Goal: Task Accomplishment & Management: Complete application form

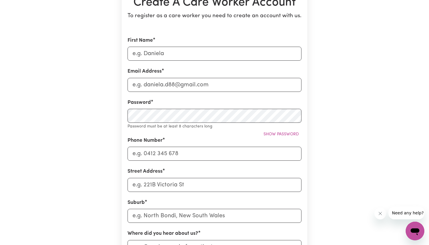
scroll to position [68, 0]
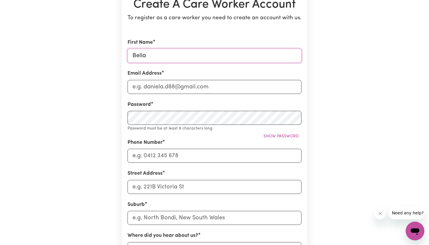
type input "Bella"
type input "E"
type input "[EMAIL_ADDRESS][DOMAIN_NAME]"
click at [192, 121] on form "First Name Bella Email Address [EMAIL_ADDRESS][DOMAIN_NAME] Password Password m…" at bounding box center [215, 194] width 174 height 310
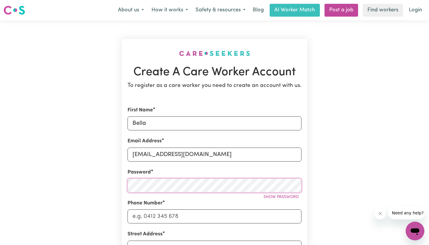
scroll to position [26, 0]
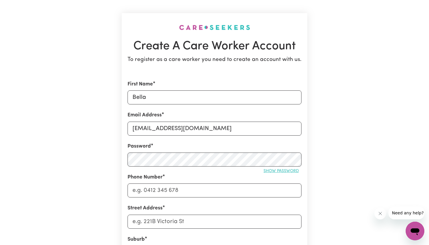
click at [269, 172] on span "Show password" at bounding box center [281, 171] width 35 height 4
click at [219, 185] on input "Phone Number" at bounding box center [215, 191] width 174 height 14
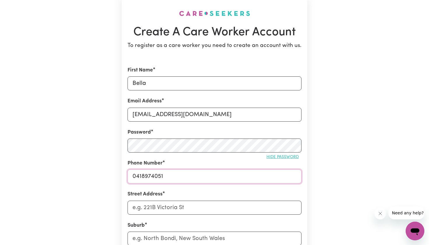
type input "0418974051"
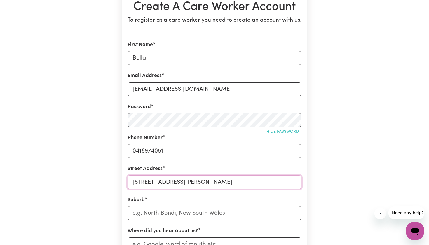
type input "[STREET_ADDRESS][PERSON_NAME]"
click at [218, 218] on input "text" at bounding box center [215, 213] width 174 height 14
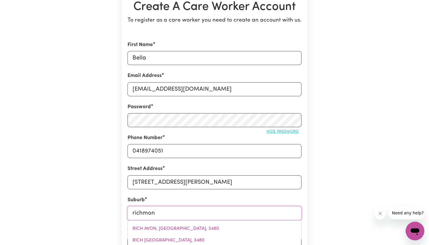
type input "[GEOGRAPHIC_DATA]"
type input "[GEOGRAPHIC_DATA], [GEOGRAPHIC_DATA], 2753"
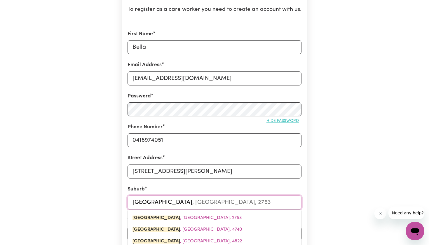
type input "[GEOGRAPHIC_DATA]"
type input "[GEOGRAPHIC_DATA], [GEOGRAPHIC_DATA], 2753"
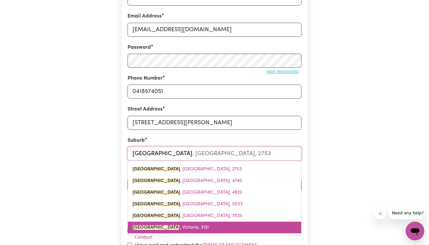
scroll to position [125, 0]
click at [204, 227] on link "[GEOGRAPHIC_DATA][PERSON_NAME][GEOGRAPHIC_DATA], 3121" at bounding box center [214, 228] width 173 height 12
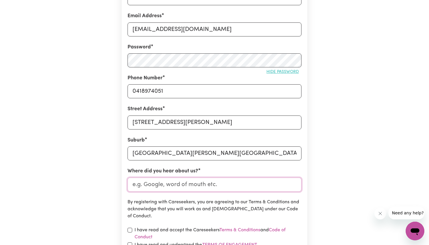
click at [193, 188] on input "Where did you hear about us?" at bounding box center [215, 185] width 174 height 14
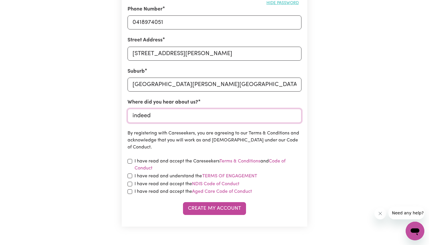
scroll to position [202, 0]
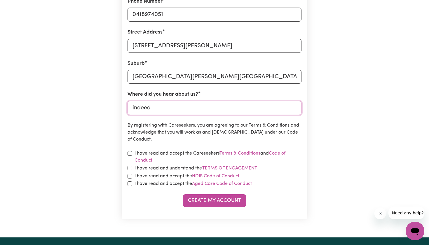
type input "indeed"
click at [128, 156] on input "checkbox" at bounding box center [130, 153] width 5 height 5
checkbox input "true"
click at [128, 168] on input "checkbox" at bounding box center [130, 168] width 5 height 5
checkbox input "true"
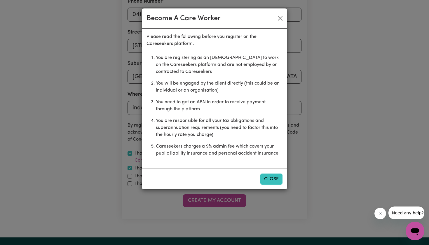
click at [265, 175] on button "Close" at bounding box center [271, 179] width 22 height 11
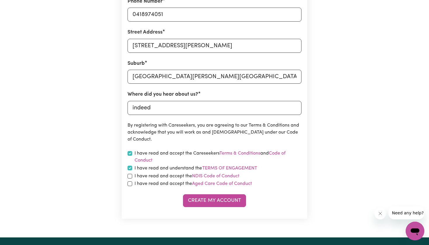
click at [129, 175] on input "checkbox" at bounding box center [130, 176] width 5 height 5
checkbox input "true"
click at [129, 183] on input "checkbox" at bounding box center [130, 184] width 5 height 5
checkbox input "true"
click at [130, 167] on input "checkbox" at bounding box center [130, 168] width 5 height 5
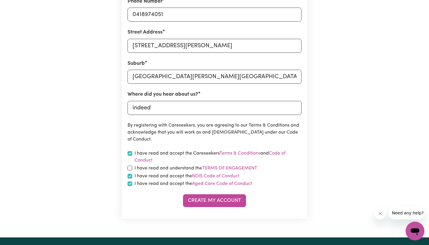
click at [130, 168] on input "checkbox" at bounding box center [130, 168] width 5 height 5
checkbox input "true"
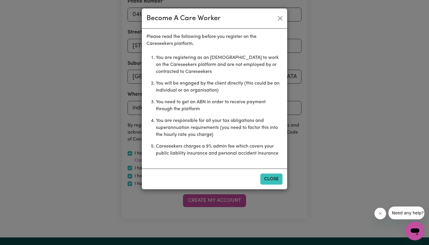
click at [274, 181] on button "Close" at bounding box center [271, 179] width 22 height 11
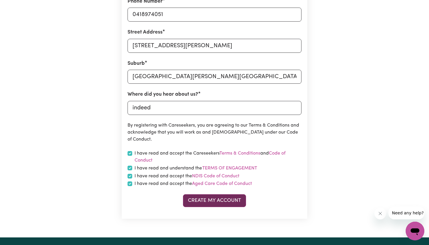
click at [222, 197] on button "Create My Account" at bounding box center [214, 200] width 63 height 13
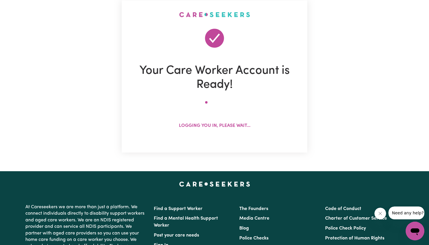
scroll to position [0, 0]
